Goal: Information Seeking & Learning: Learn about a topic

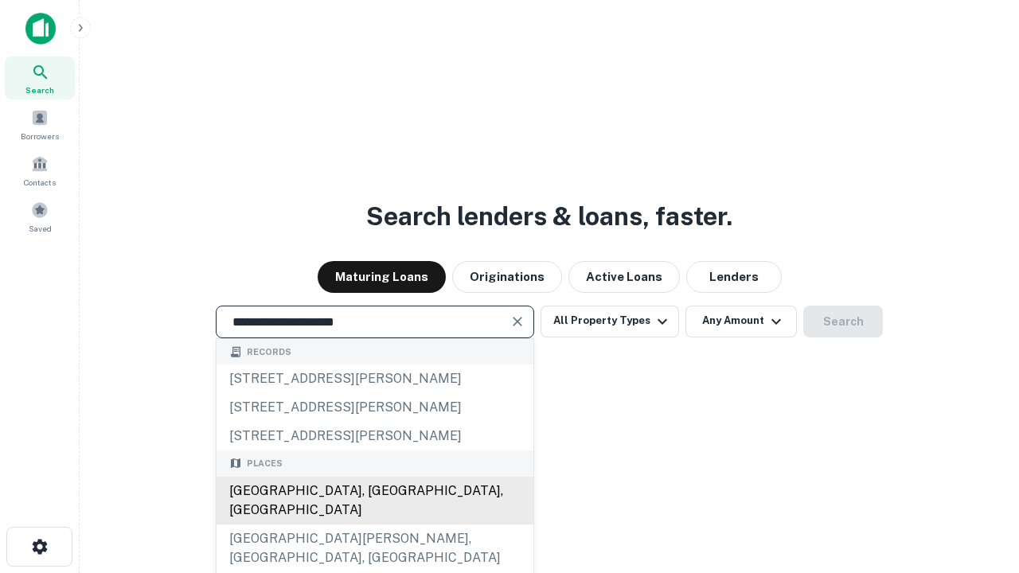
click at [374, 525] on div "Santa Monica, CA, USA" at bounding box center [375, 501] width 317 height 48
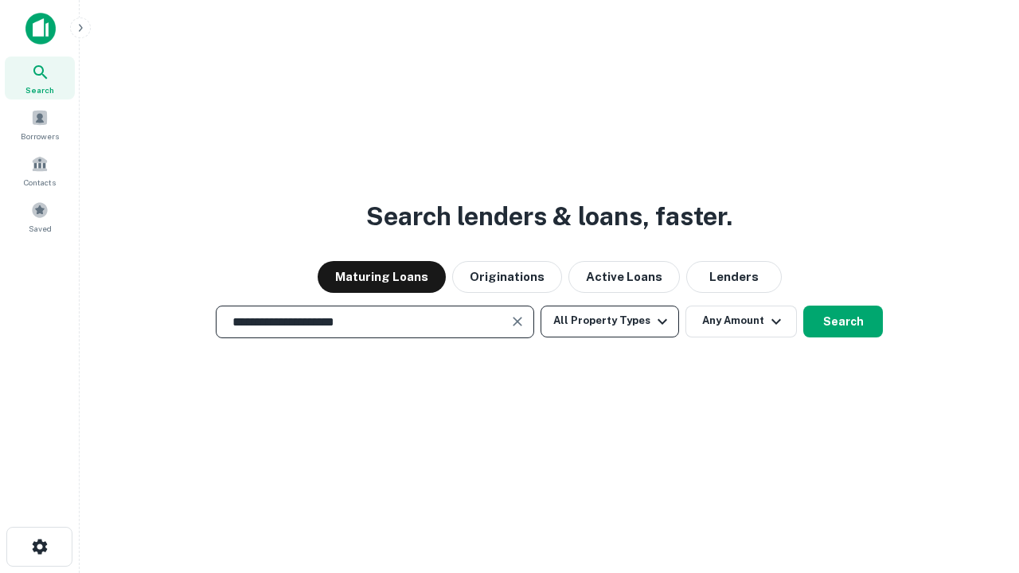
type input "**********"
click at [610, 321] on button "All Property Types" at bounding box center [610, 322] width 139 height 32
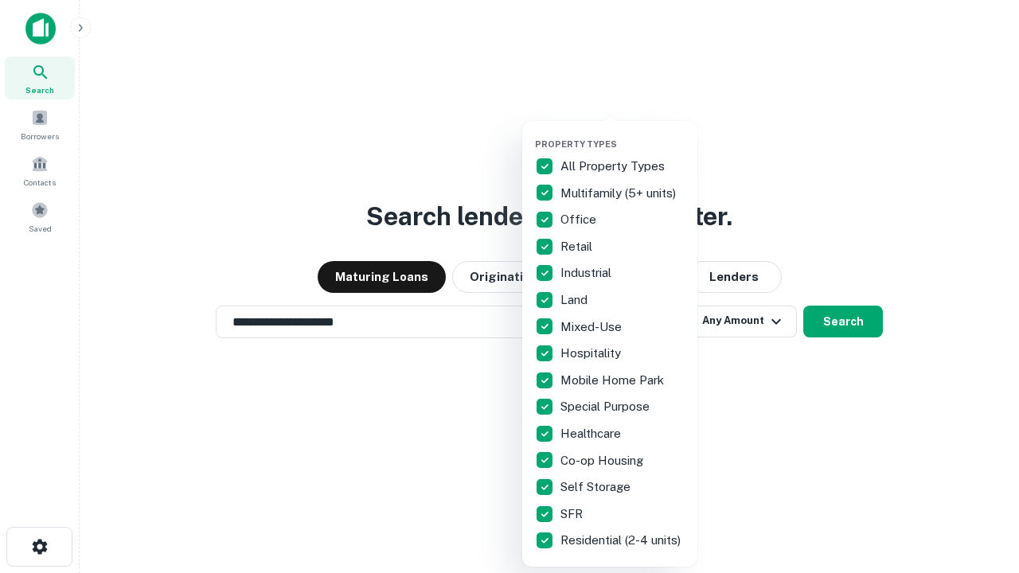
click at [623, 134] on button "button" at bounding box center [622, 134] width 175 height 1
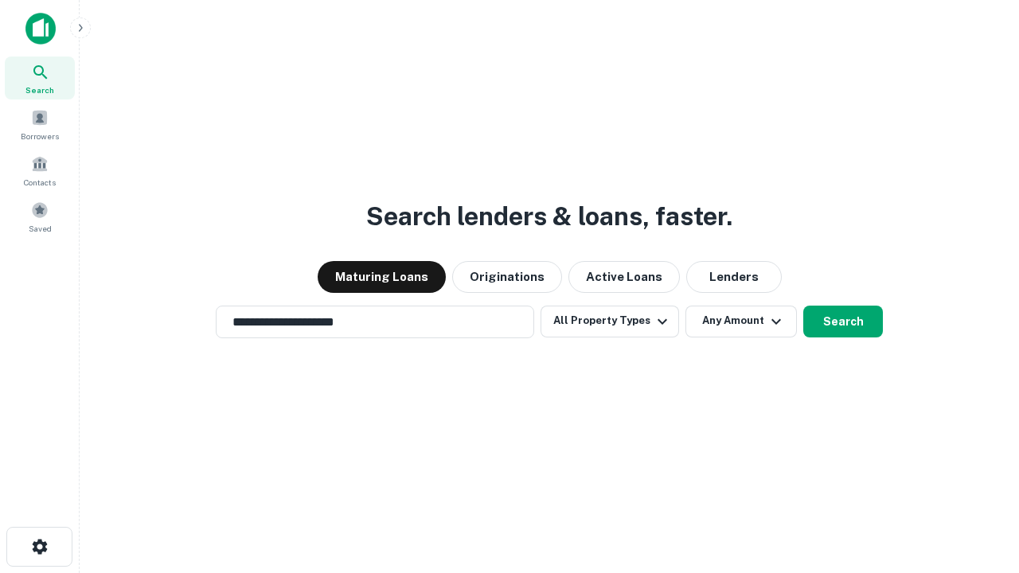
scroll to position [10, 192]
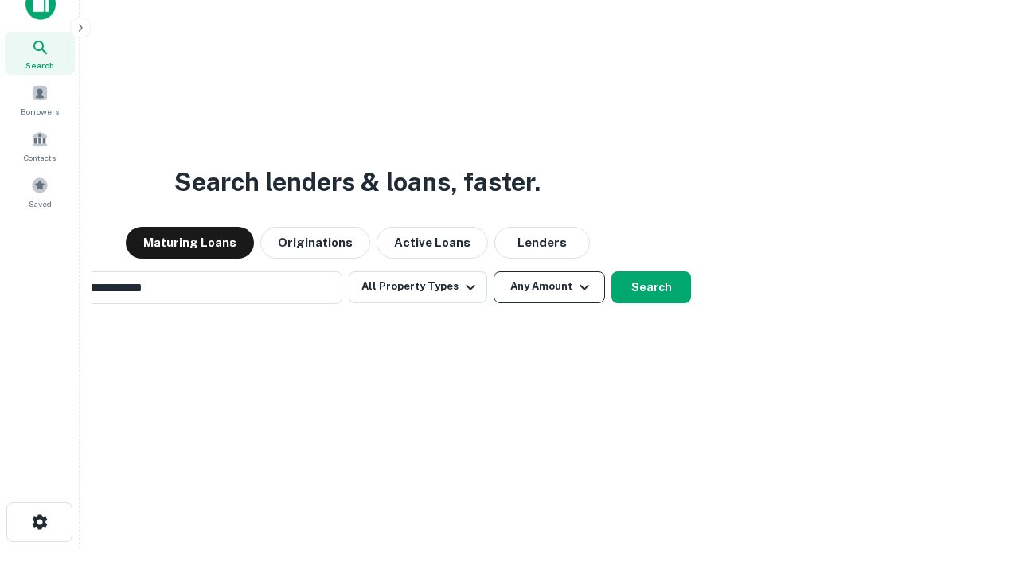
click at [494, 271] on button "Any Amount" at bounding box center [549, 287] width 111 height 32
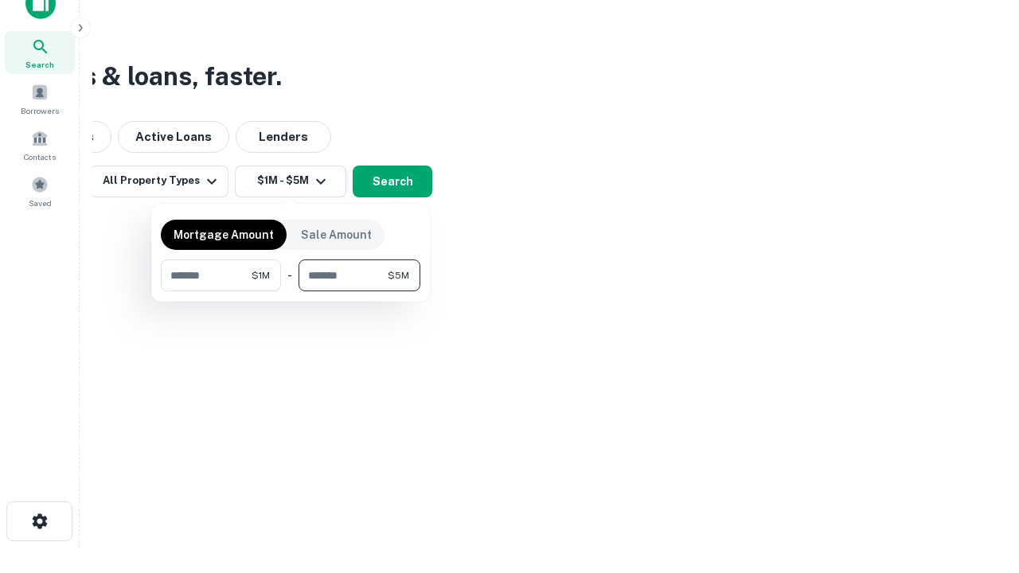
type input "*******"
click at [291, 291] on button "button" at bounding box center [291, 291] width 260 height 1
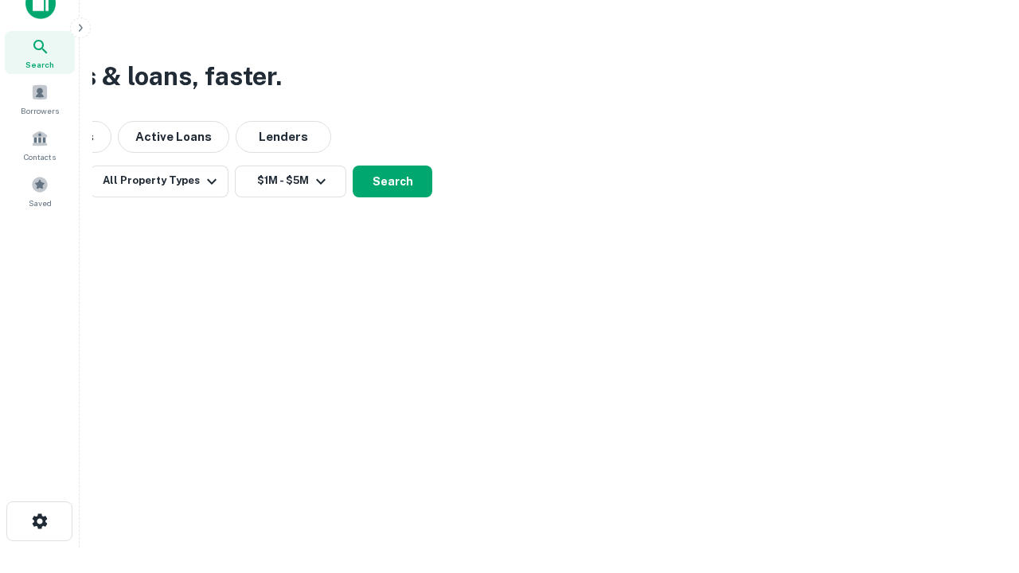
scroll to position [10, 294]
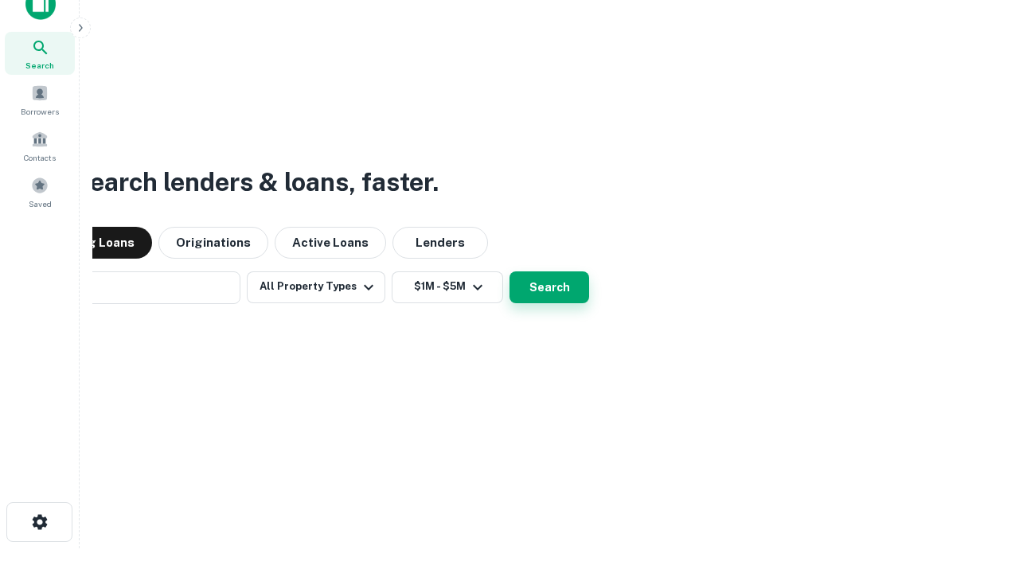
click at [510, 271] on button "Search" at bounding box center [550, 287] width 80 height 32
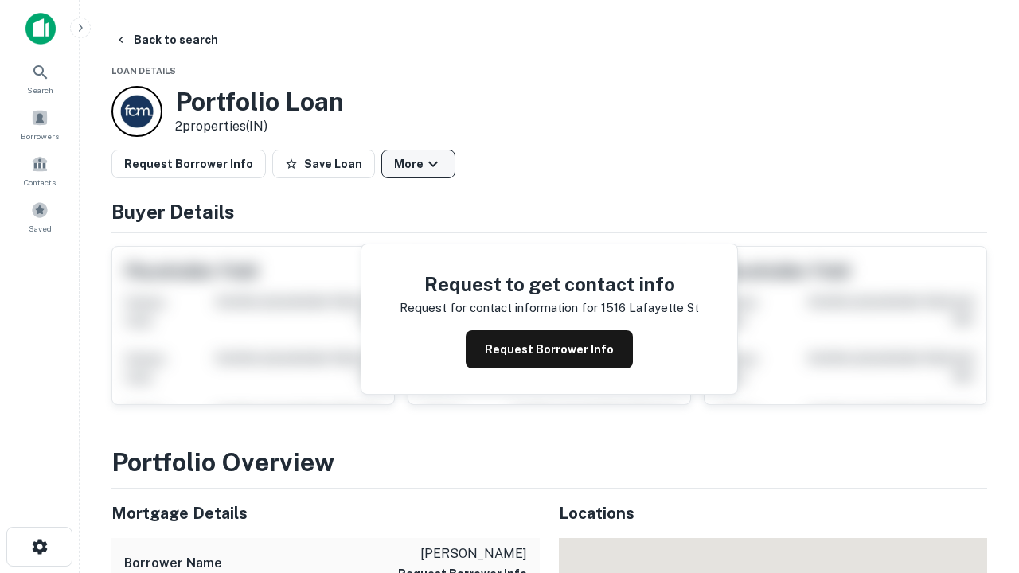
click at [418, 164] on button "More" at bounding box center [418, 164] width 74 height 29
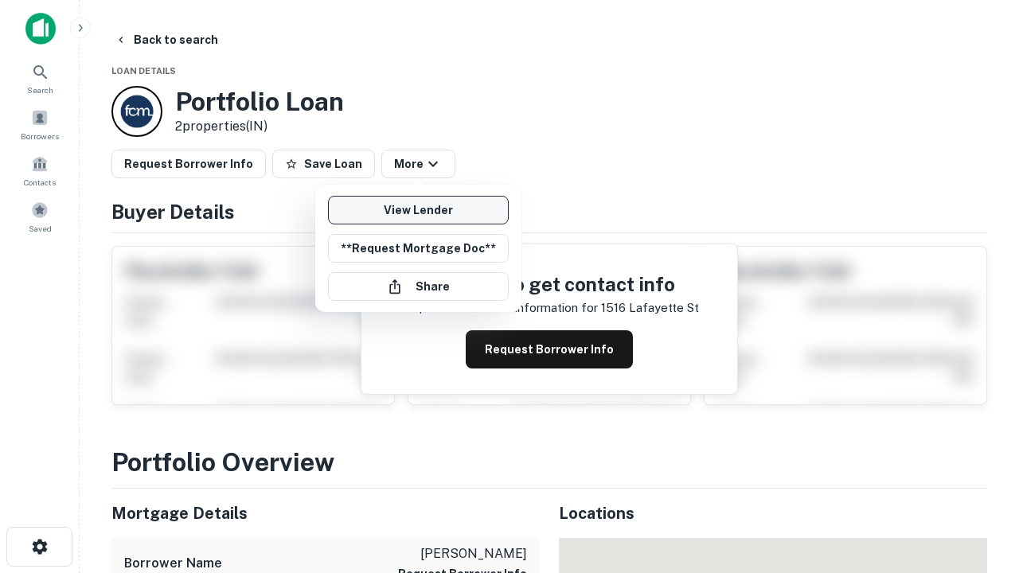
click at [418, 210] on link "View Lender" at bounding box center [418, 210] width 181 height 29
